Goal: Task Accomplishment & Management: Complete application form

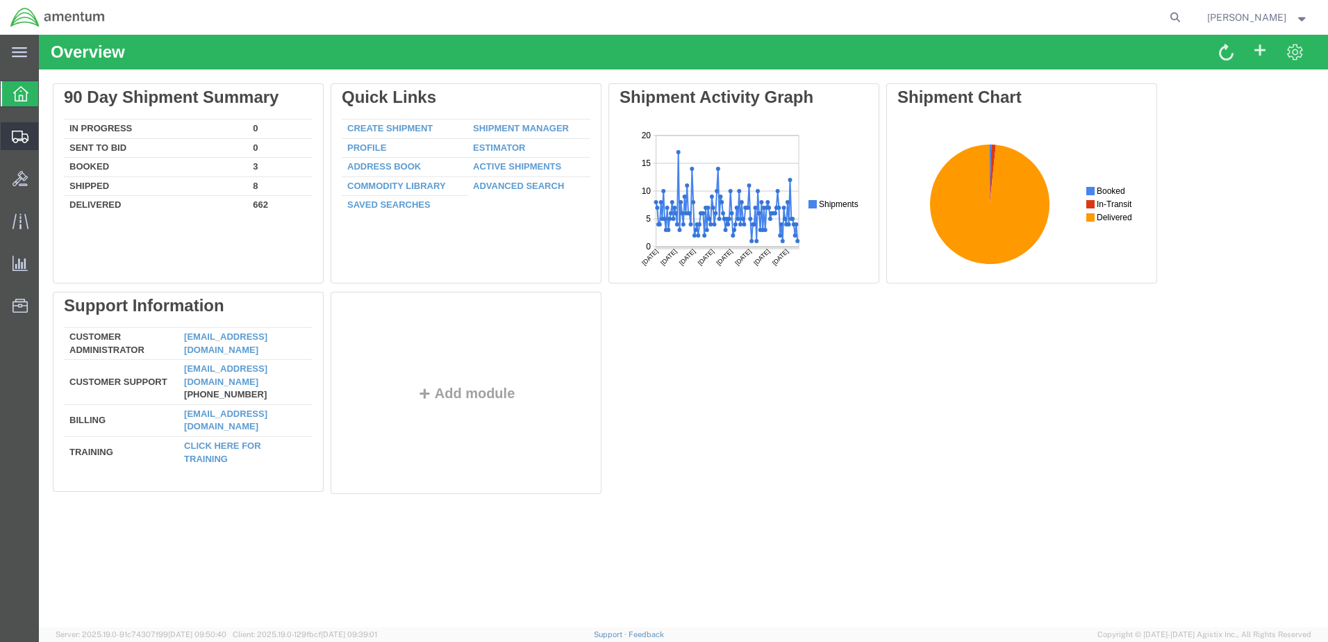
click at [0, 0] on span "Create Shipment" at bounding box center [0, 0] width 0 height 0
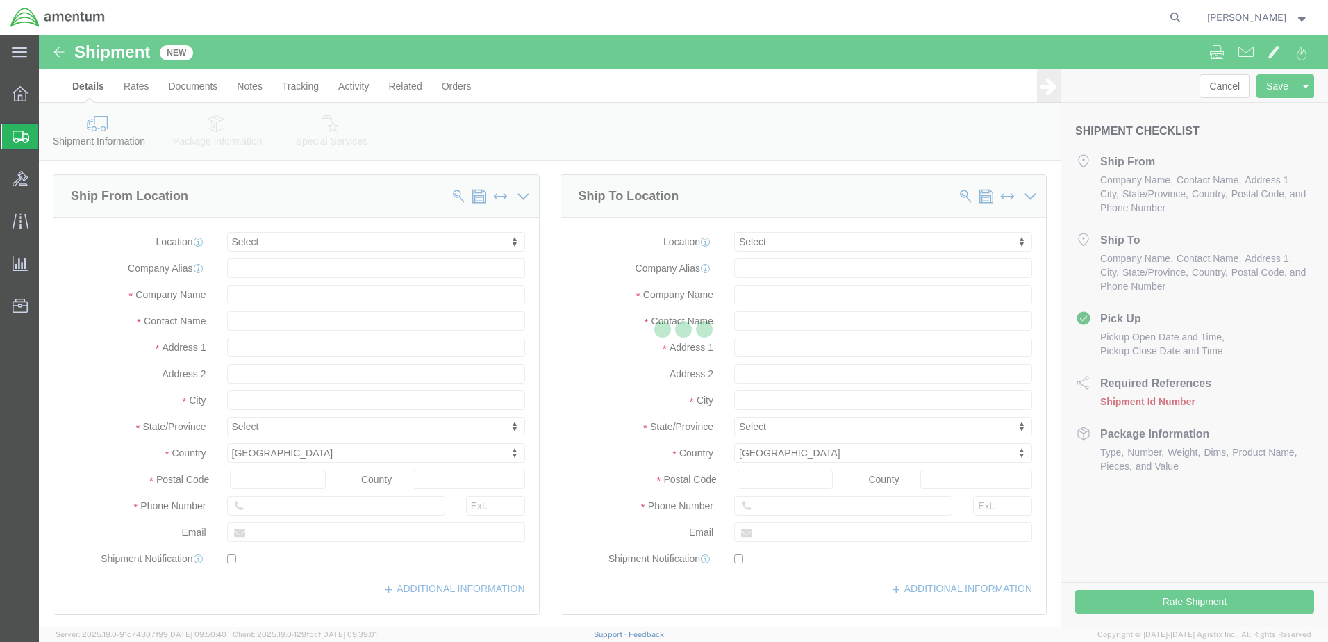
select select
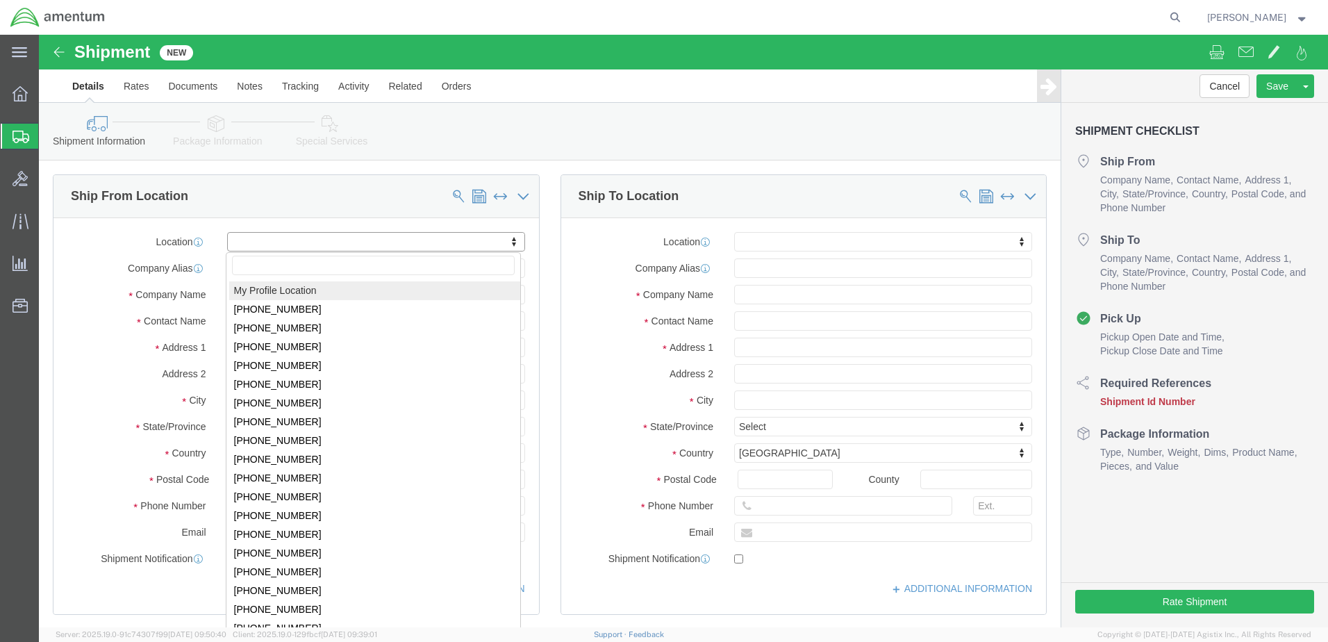
select select "MYPROFILE"
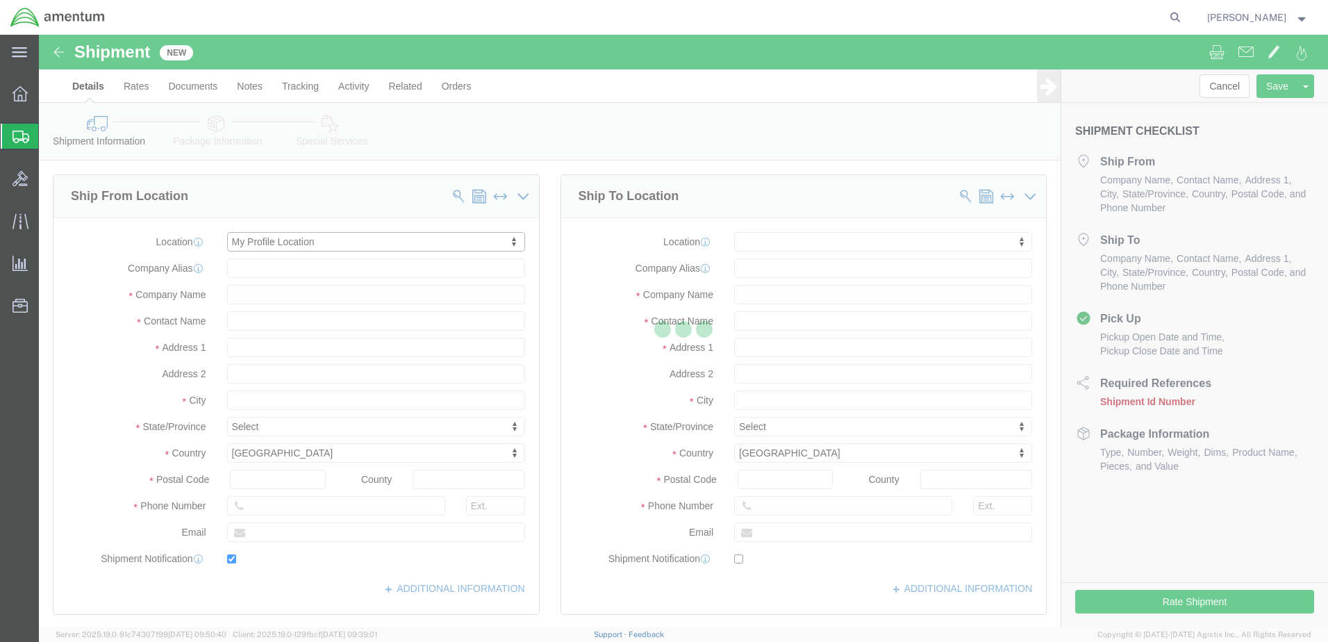
type input "Bldg 1480 [GEOGRAPHIC_DATA] [GEOGRAPHIC_DATA]"
type input "92135-7013"
type input "[PHONE_NUMBER]"
type input "3017"
type input "[PERSON_NAME][EMAIL_ADDRESS][PERSON_NAME][DOMAIN_NAME]"
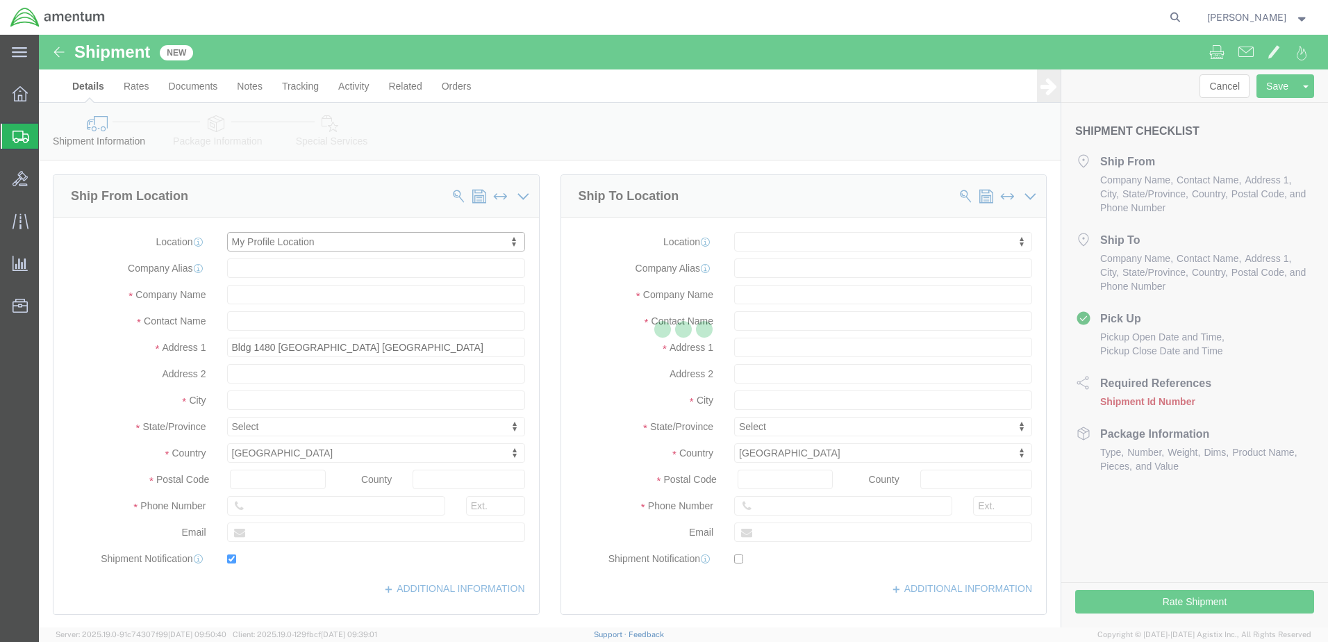
checkbox input "true"
type input "Amentum Services, Inc."
type input "[PERSON_NAME]"
type input "[GEOGRAPHIC_DATA]"
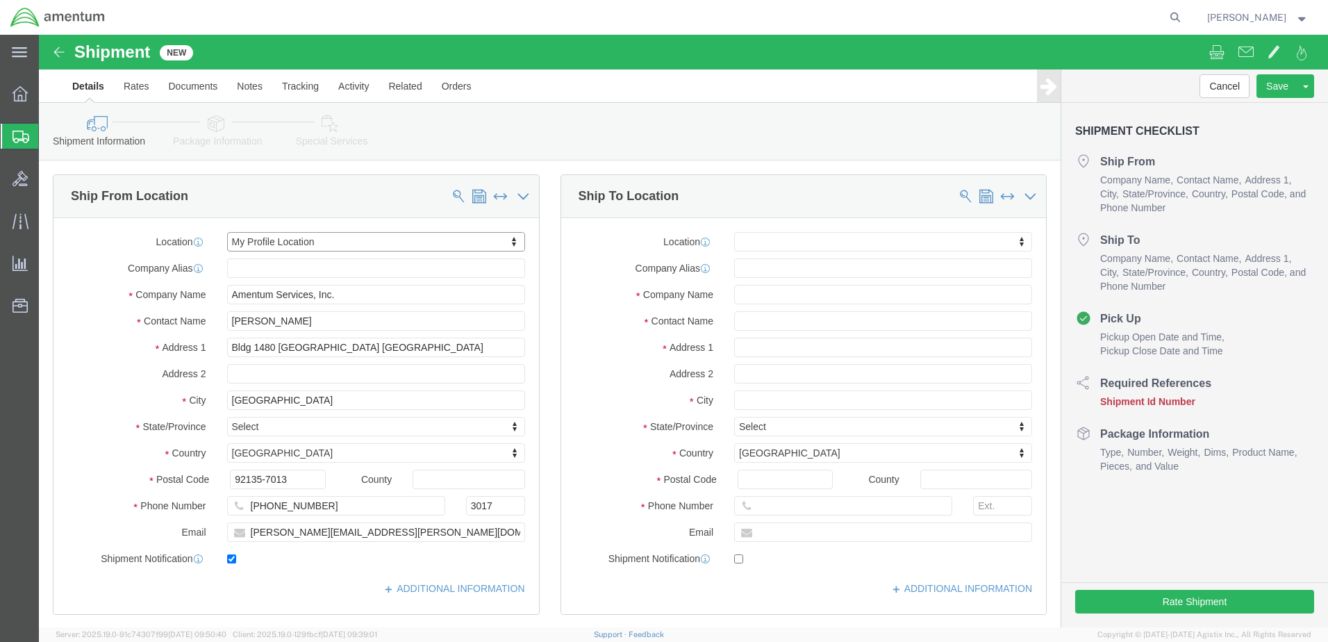
select select "CA"
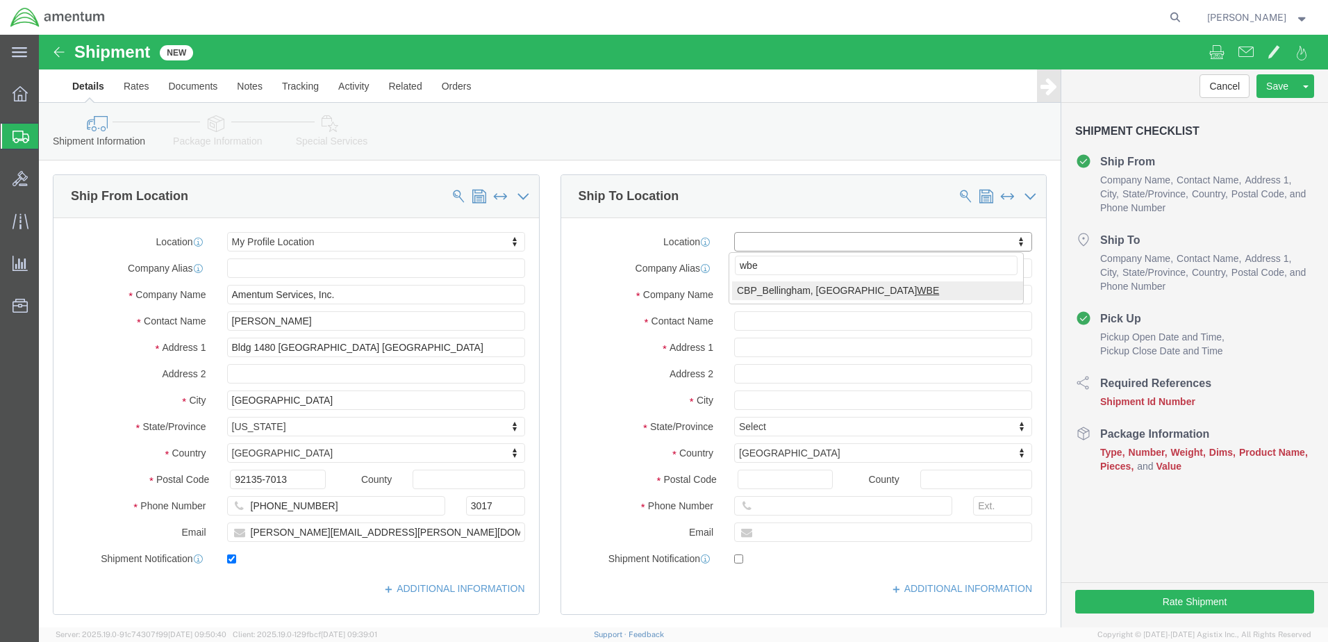
type input "wbe"
select select "49918"
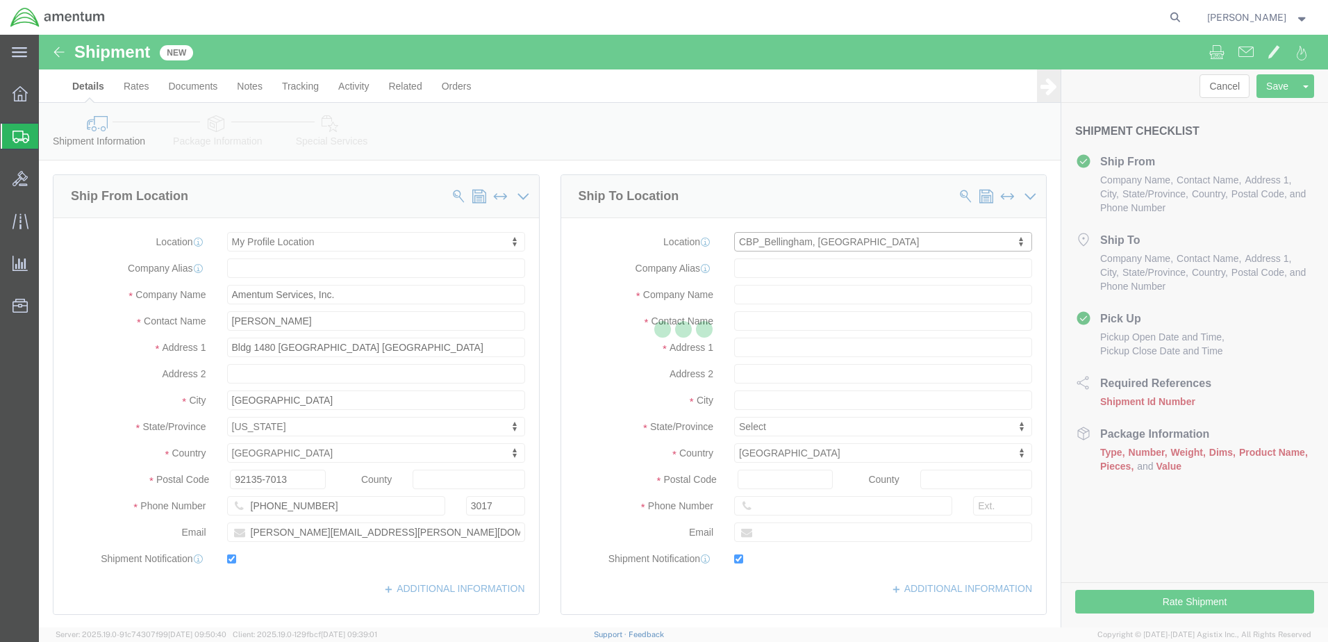
type input "[STREET_ADDRESS]"
type input "98226"
type input "[PHONE_NUMBER]"
type input "[PERSON_NAME][EMAIL_ADDRESS][PERSON_NAME][DOMAIN_NAME]"
checkbox input "true"
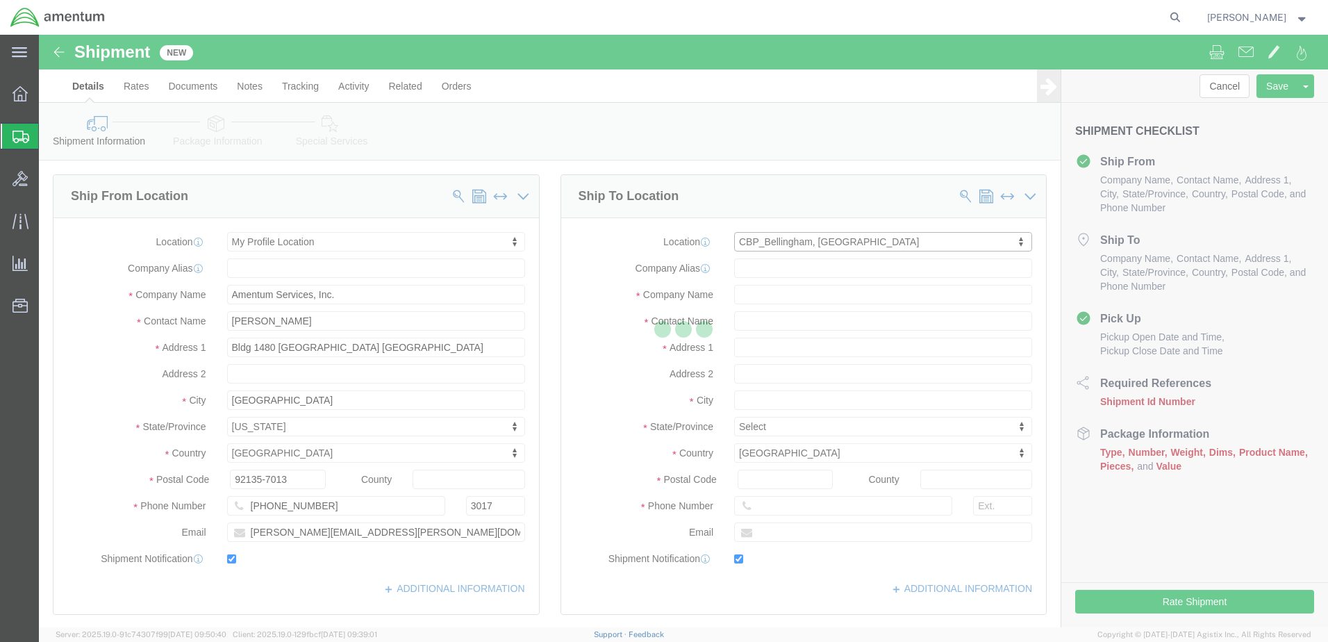
type input "Amentum Services, Inc"
type input "[PERSON_NAME]"
type input "Bellingham"
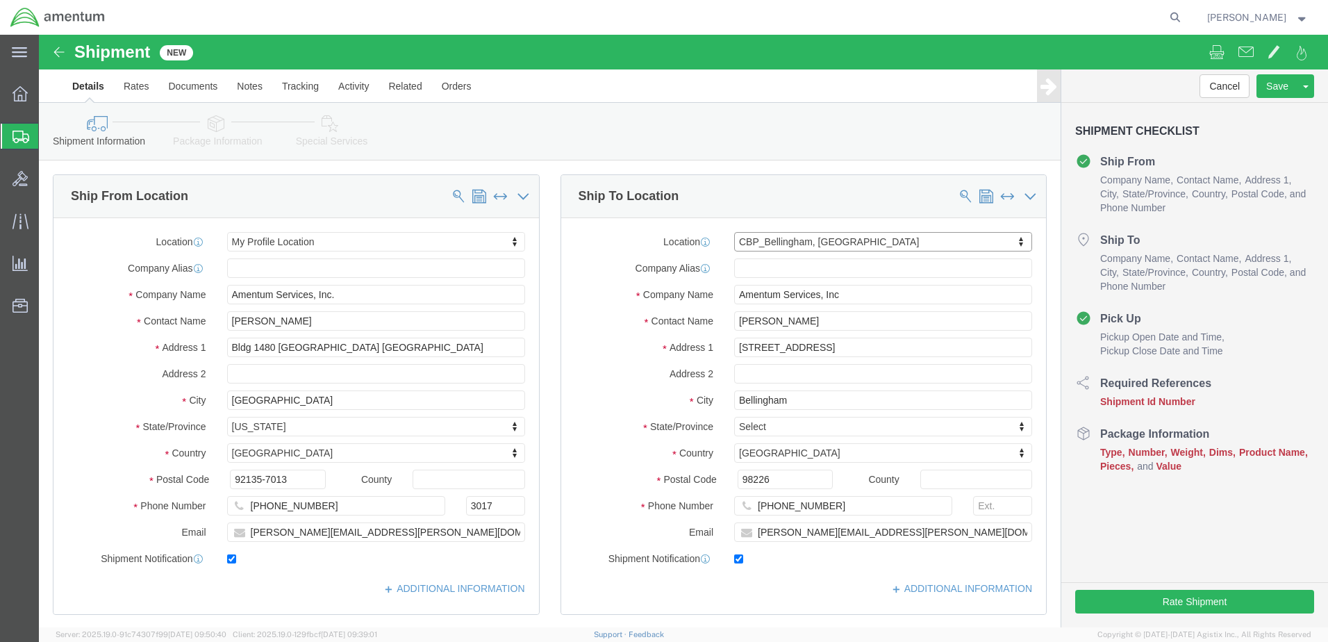
select select "WA"
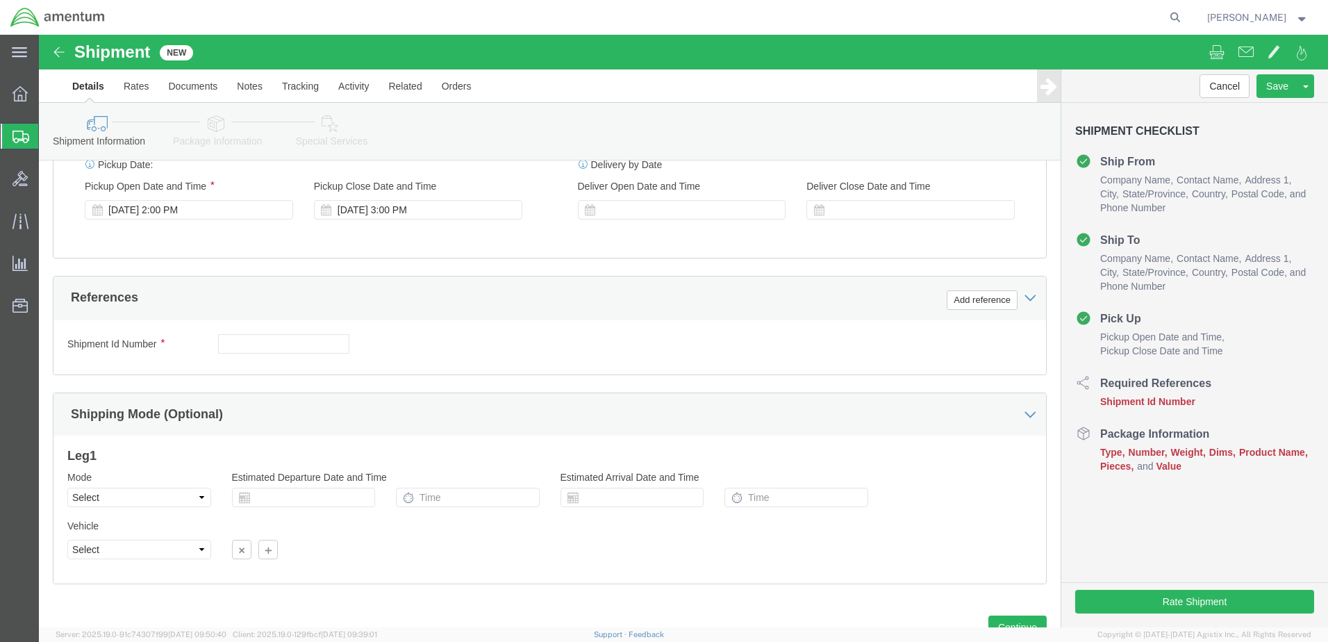
scroll to position [600, 0]
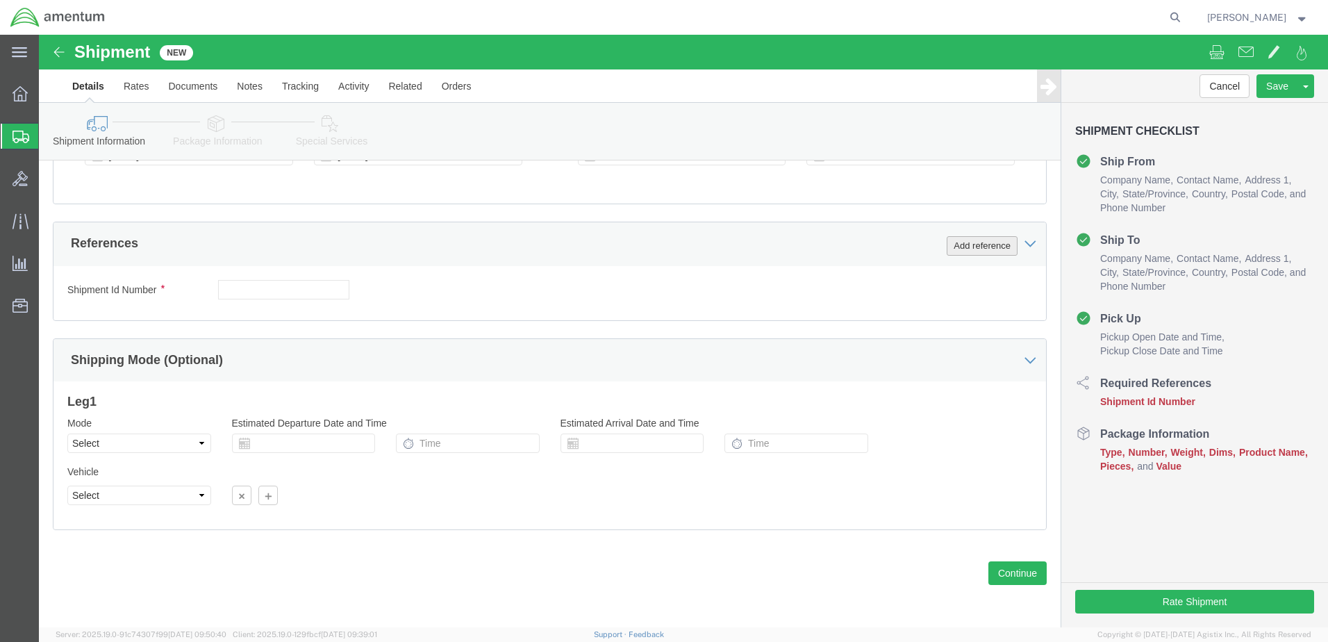
click button "Add reference"
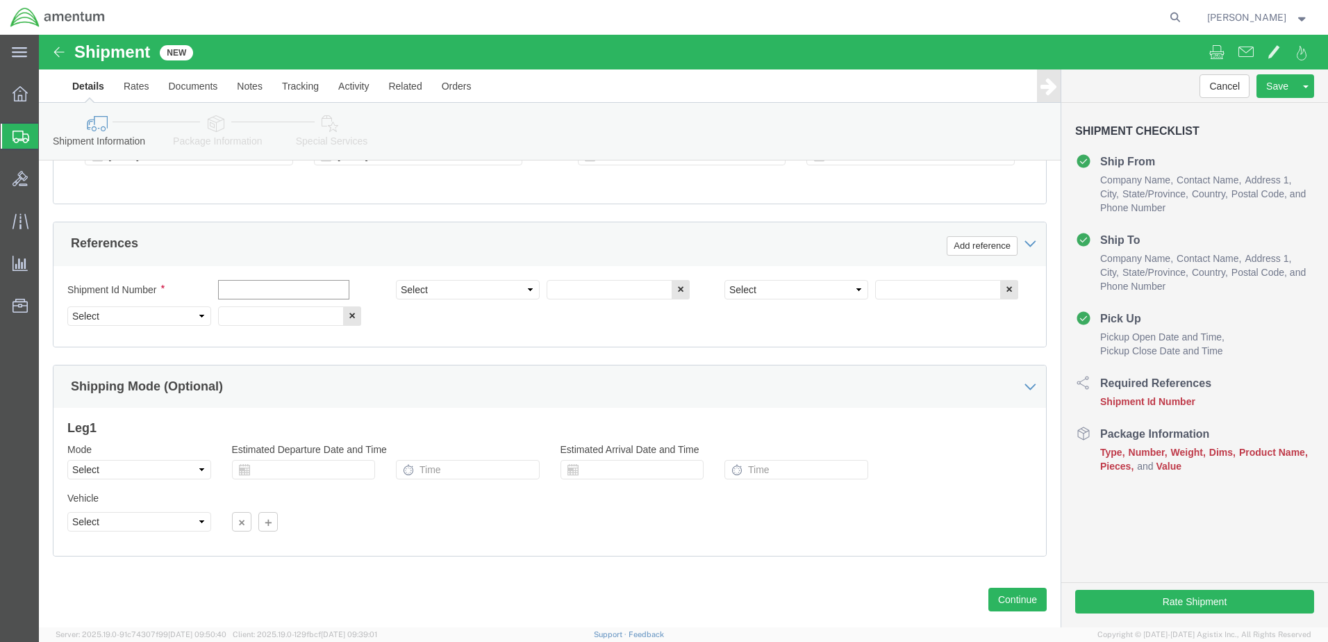
click input "text"
type input "09162025"
click select "Select Account Type Activity ID Airline Appointment Number ASN Batch Request # …"
select select "DEPT"
click select "Select Account Type Activity ID Airline Appointment Number ASN Batch Request # …"
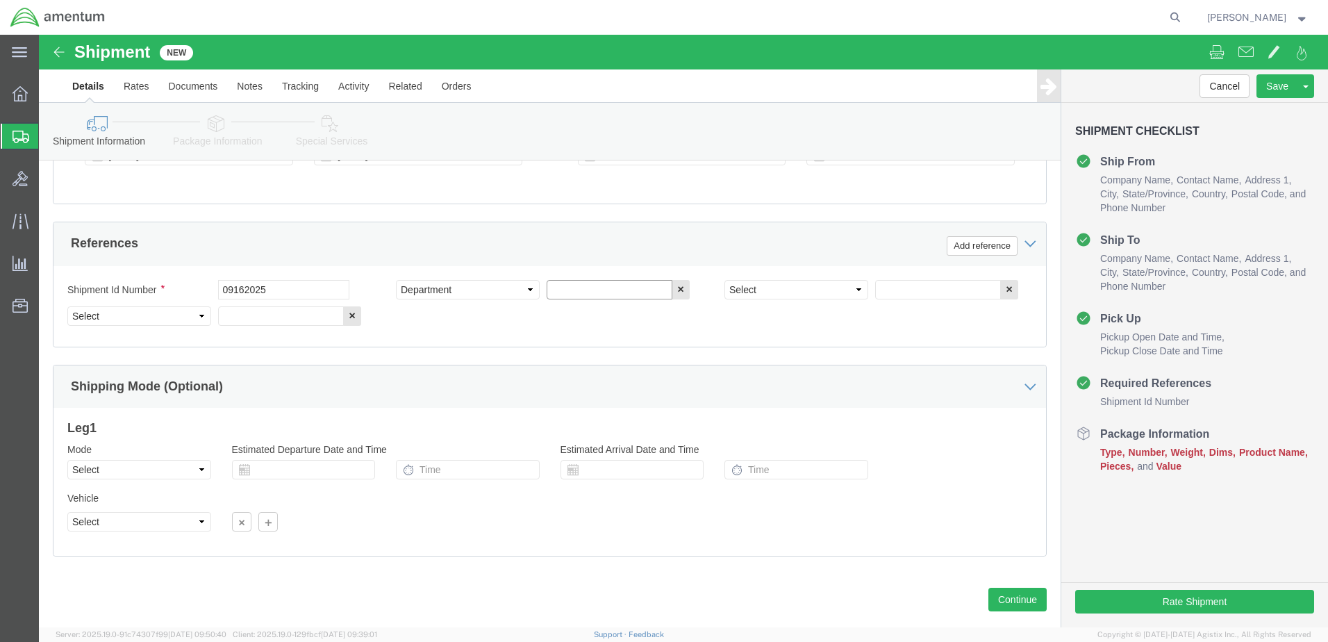
click input "text"
type input "CBP"
click select "Select Account Type Activity ID Airline Appointment Number ASN Batch Request # …"
select select "PROJNUM"
click select "Select Account Type Activity ID Airline Appointment Number ASN Batch Request # …"
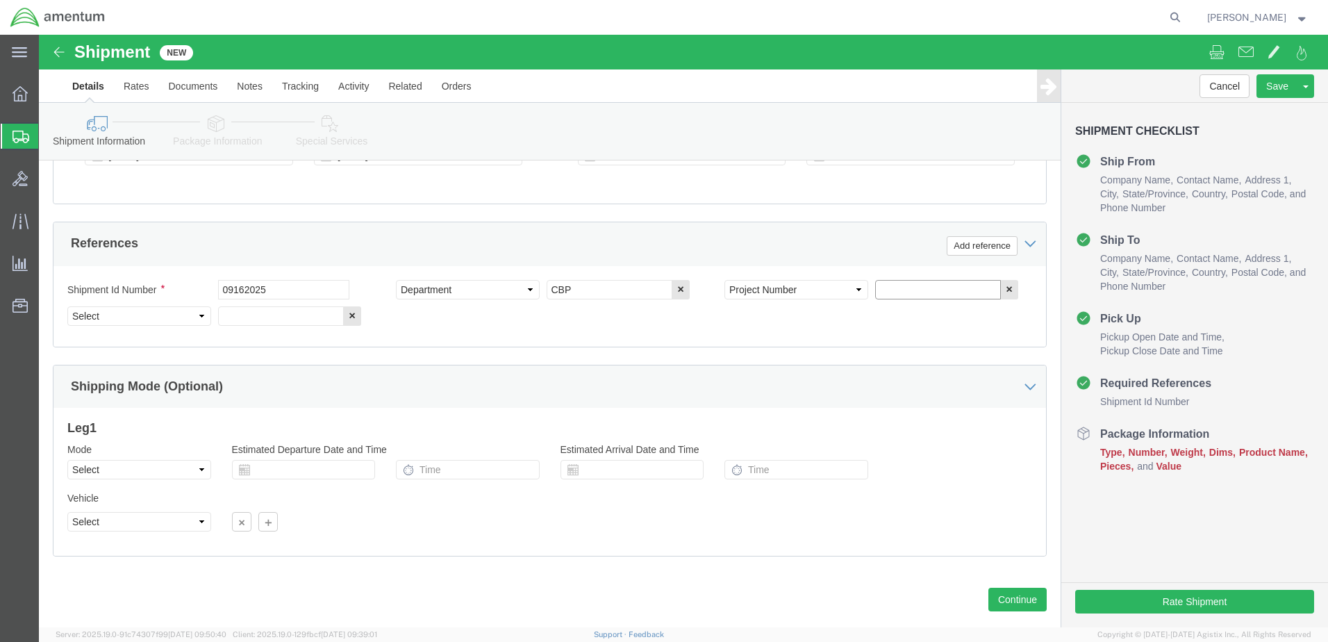
paste input "AME-2025-IP01-FO013-2219-NAMC-Z000"
type input "AME-2025-IP01-FO013-2219-NAMC-Z000"
click select "Select Account Type Activity ID Airline Appointment Number ASN Batch Request # …"
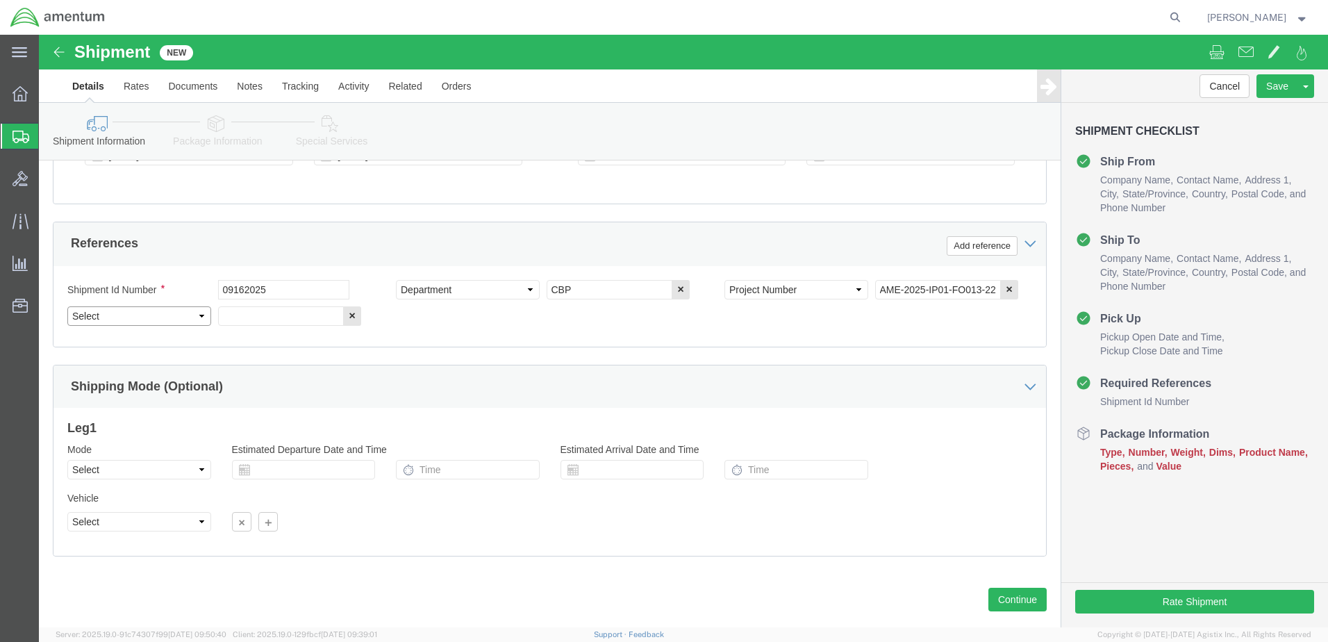
select select "CUSTREF"
click select "Select Account Type Activity ID Airline Appointment Number ASN Batch Request # …"
click input "text"
type input "DART Unit Loan"
click button "Continue"
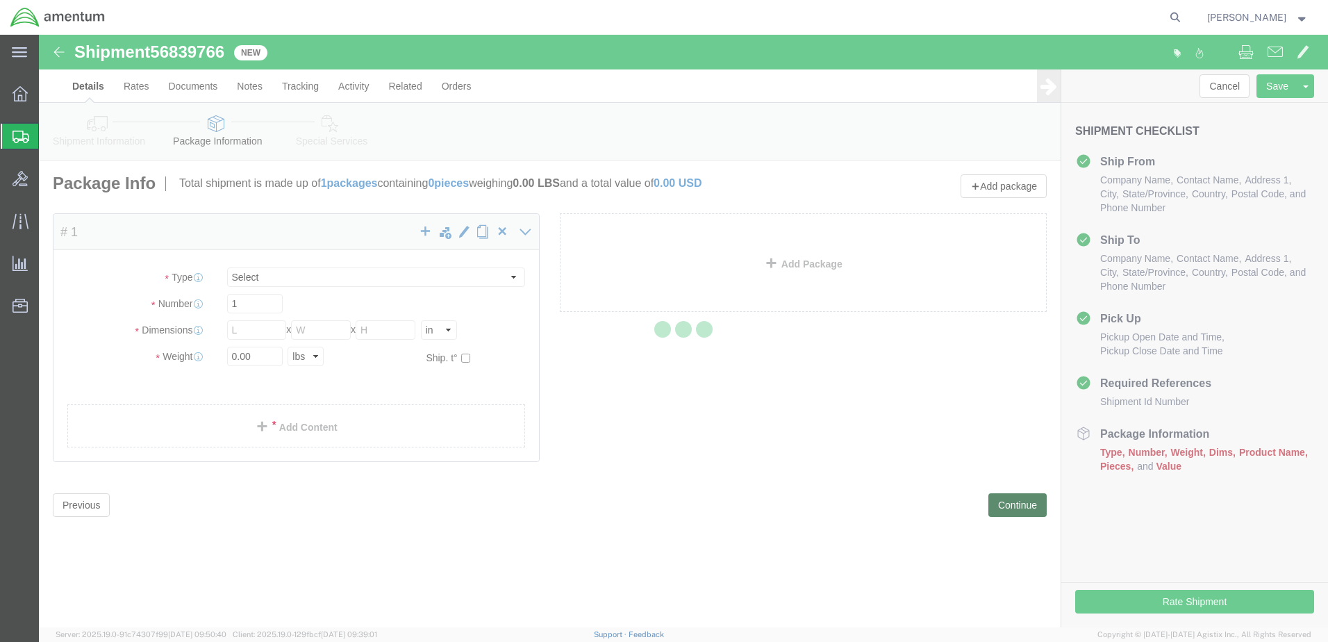
select select "CBOX"
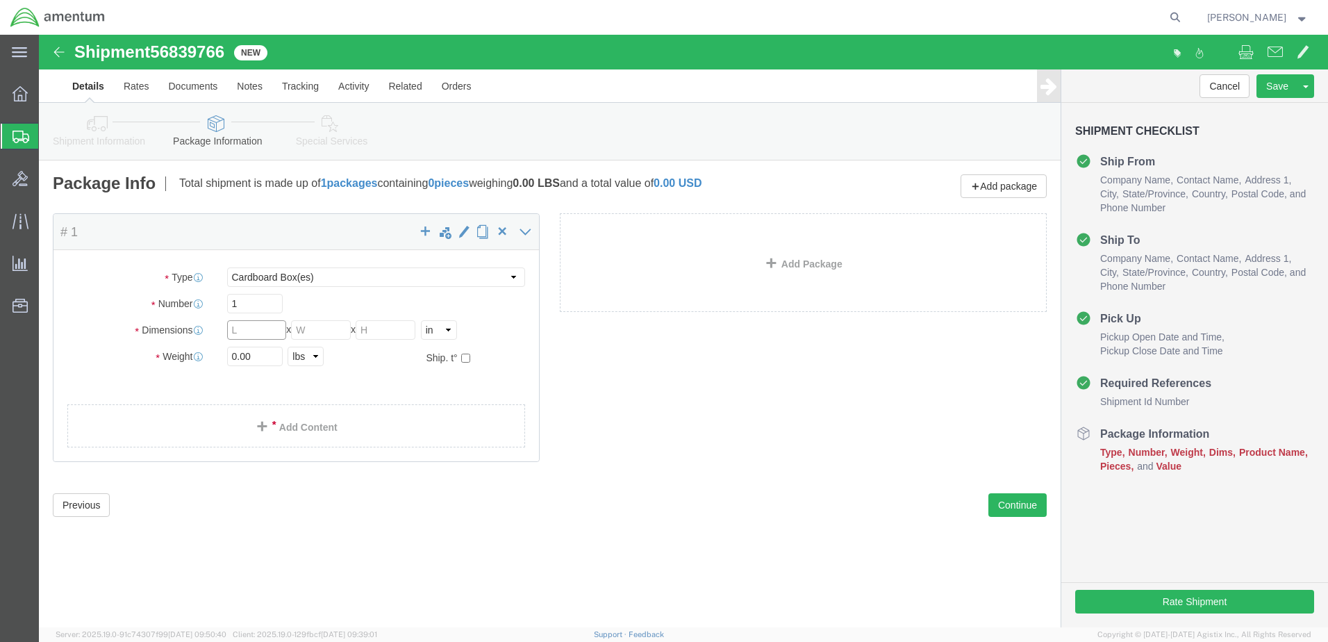
click input "text"
type input "22"
type input "10"
drag, startPoint x: 224, startPoint y: 327, endPoint x: 179, endPoint y: 321, distance: 45.6
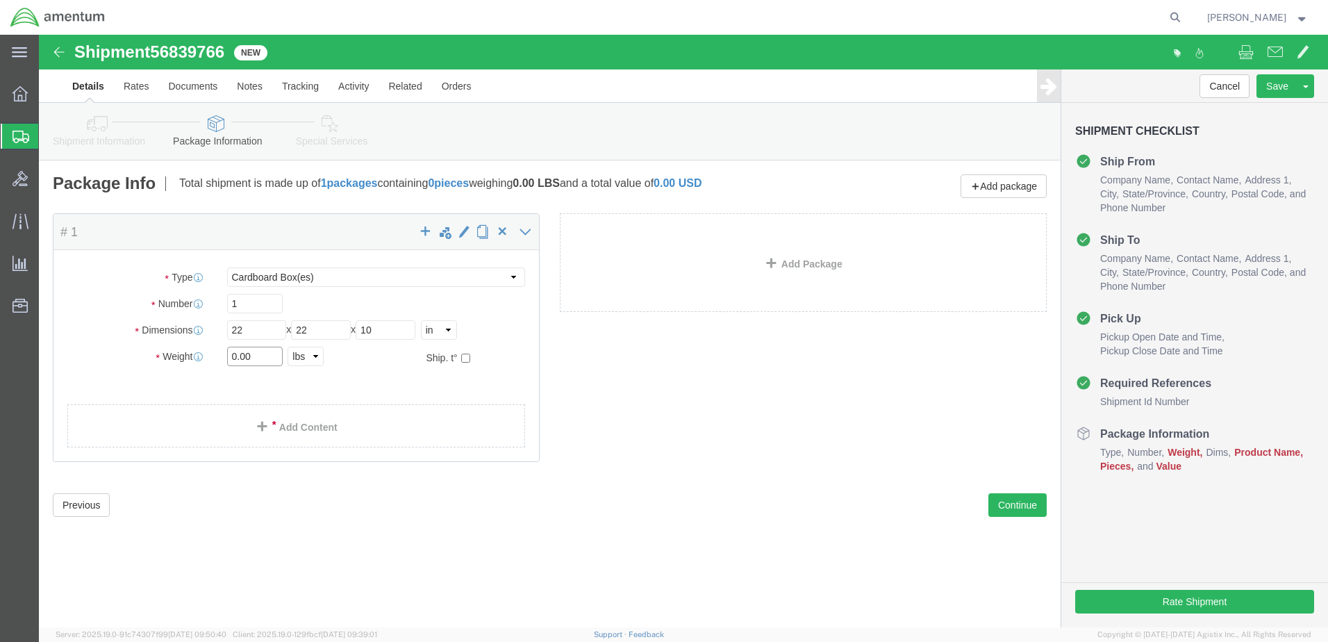
click div "0.00 Select kgs lbs"
type input "22.0"
drag, startPoint x: 263, startPoint y: 536, endPoint x: 262, endPoint y: 512, distance: 23.7
click div "Shipment 56839766 New Details Rates Documents Notes Tracking Activity Related O…"
click link "Add Content"
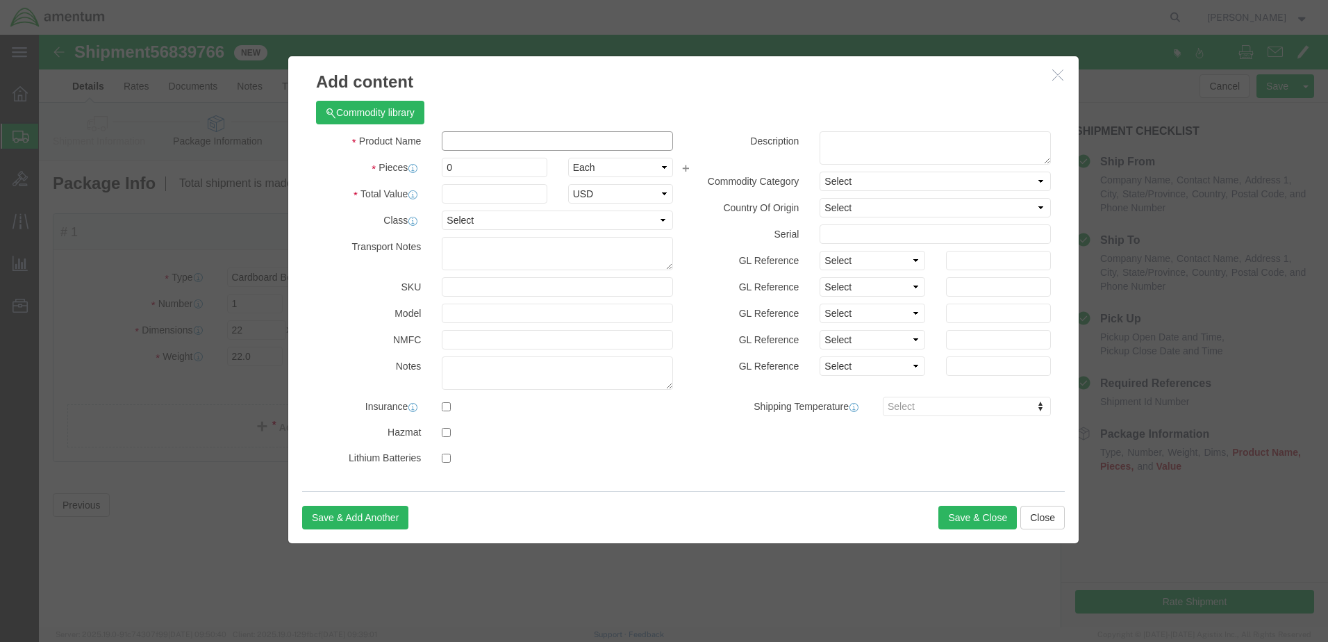
click input "text"
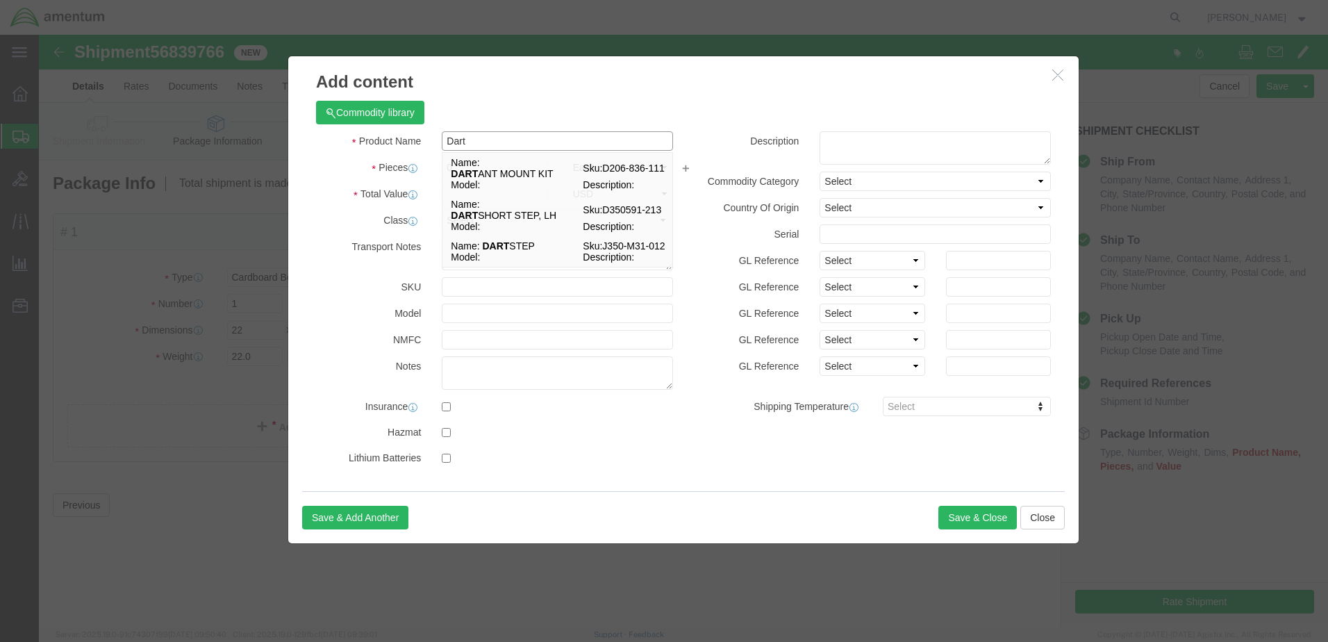
type input "Dart Unit"
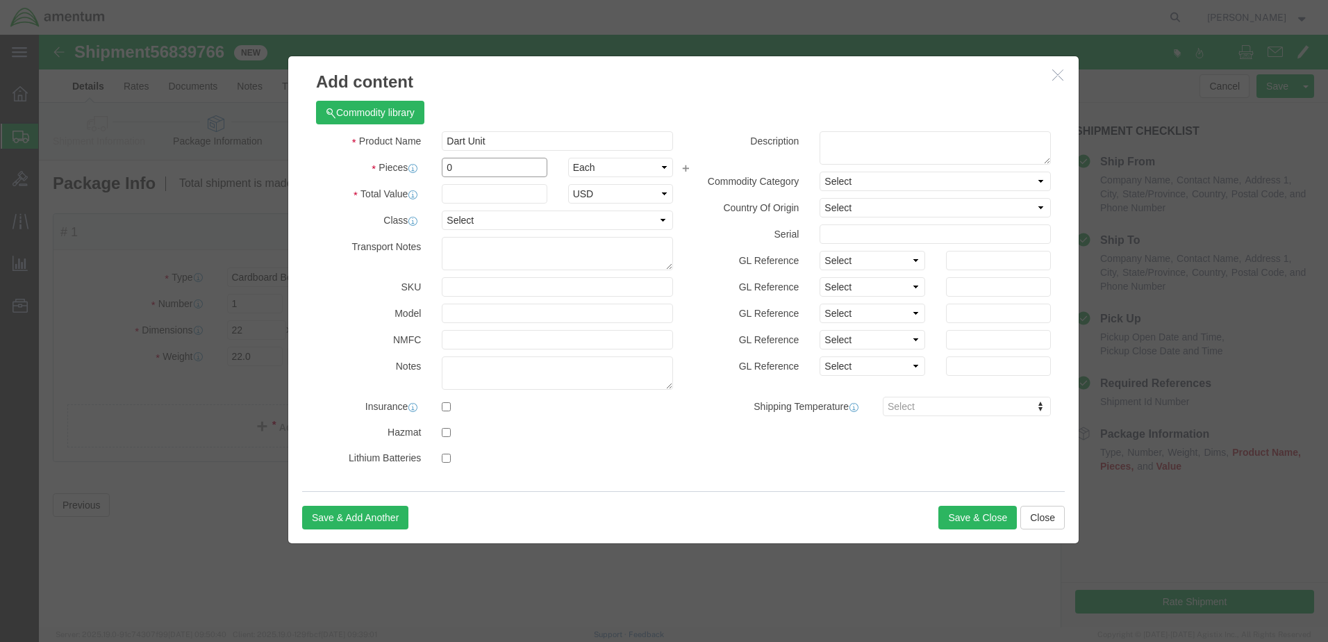
drag, startPoint x: 433, startPoint y: 138, endPoint x: 390, endPoint y: 131, distance: 42.9
click div "Pieces 0 Select Bag Barrels 100Board Feet Bottle Box Blister Pack Carats Can Ca…"
type input "1"
click div "Commodity library Product Name Dart Unit Dart Pieces 1 Select Bag Barrels 100Bo…"
click input "text"
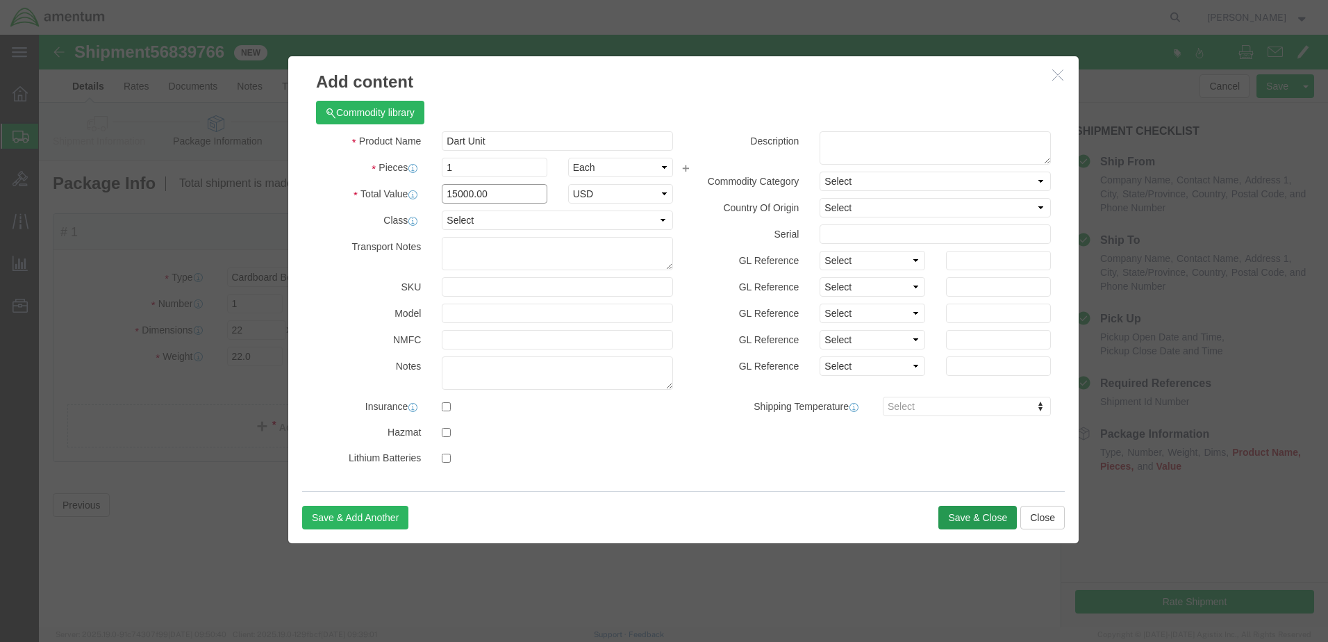
type input "15000.00"
click button "Save & Close"
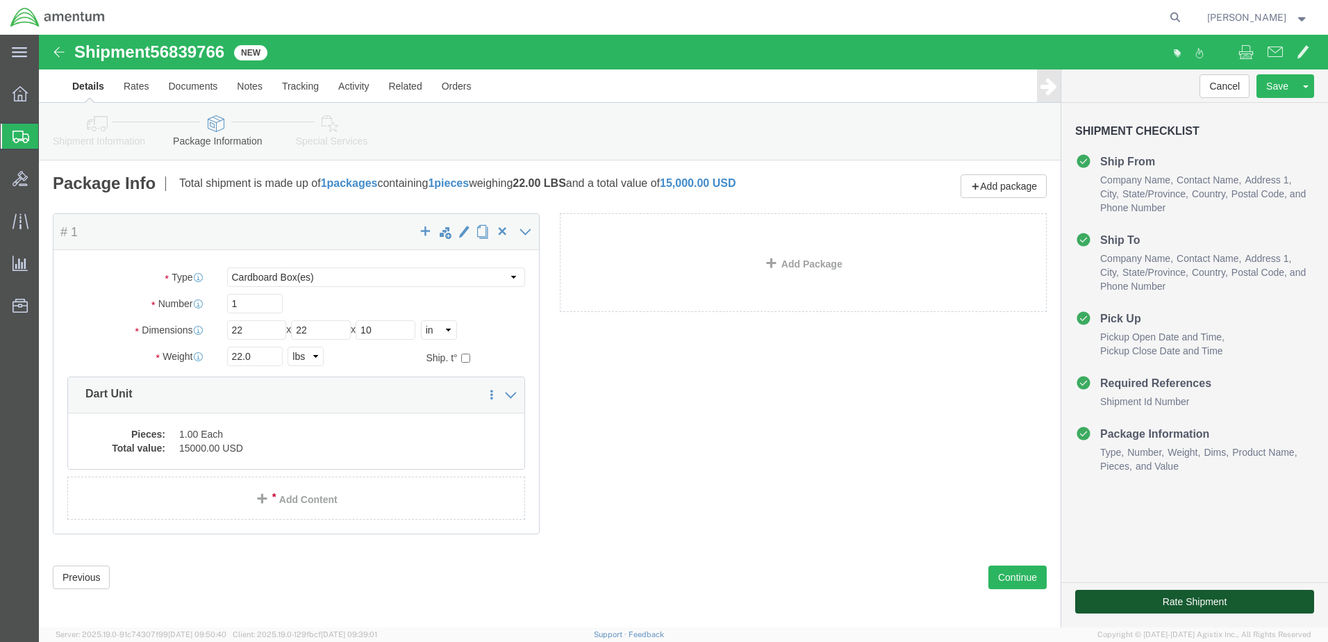
click button "Rate Shipment"
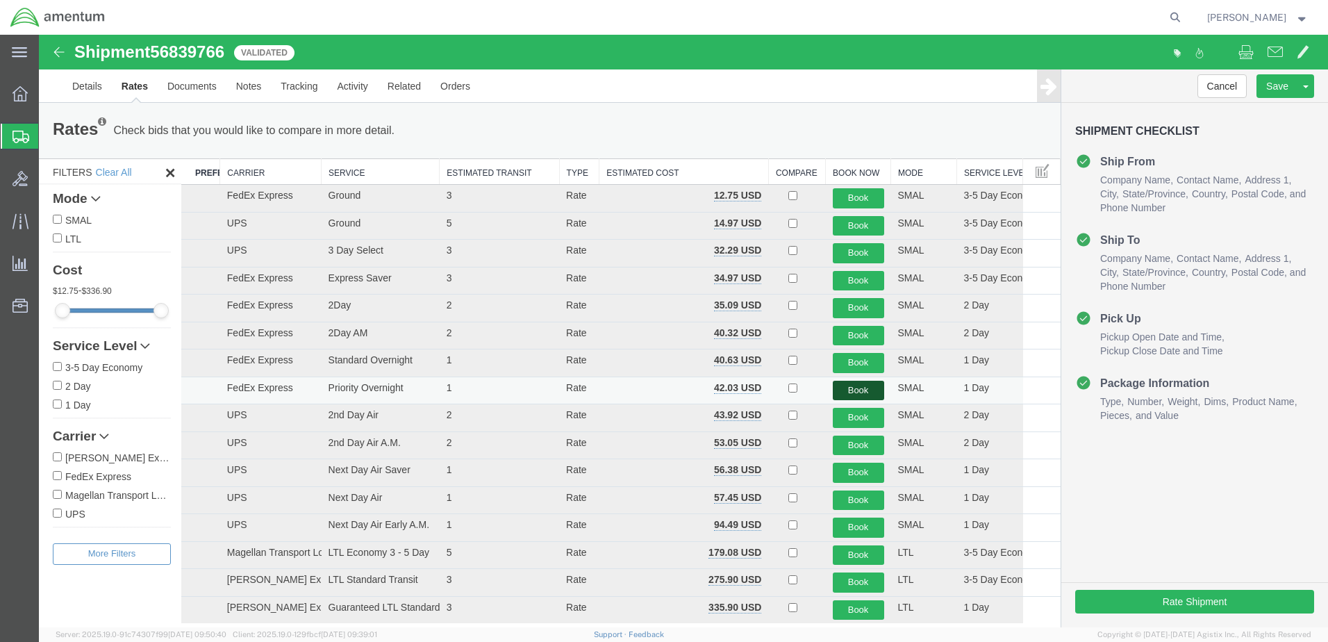
click at [846, 395] on button "Book" at bounding box center [858, 391] width 51 height 20
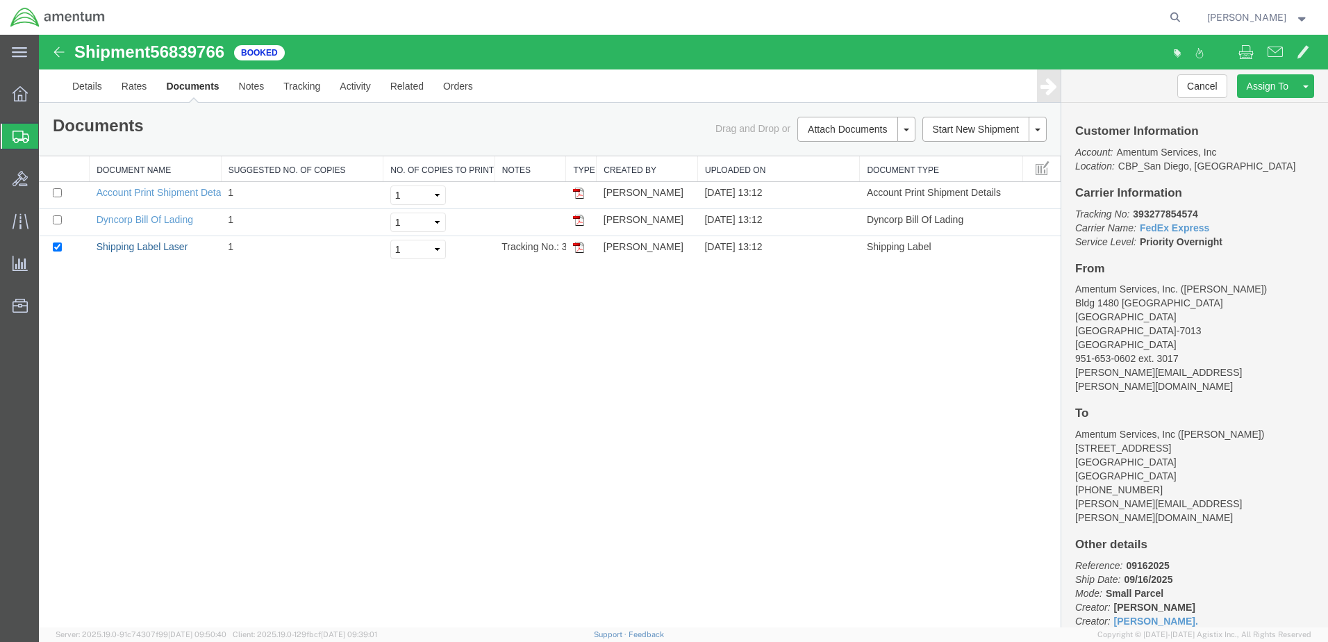
drag, startPoint x: 154, startPoint y: 248, endPoint x: 713, endPoint y: 321, distance: 563.3
click at [154, 248] on link "Shipping Label Laser" at bounding box center [143, 246] width 92 height 11
